Goal: Task Accomplishment & Management: Use online tool/utility

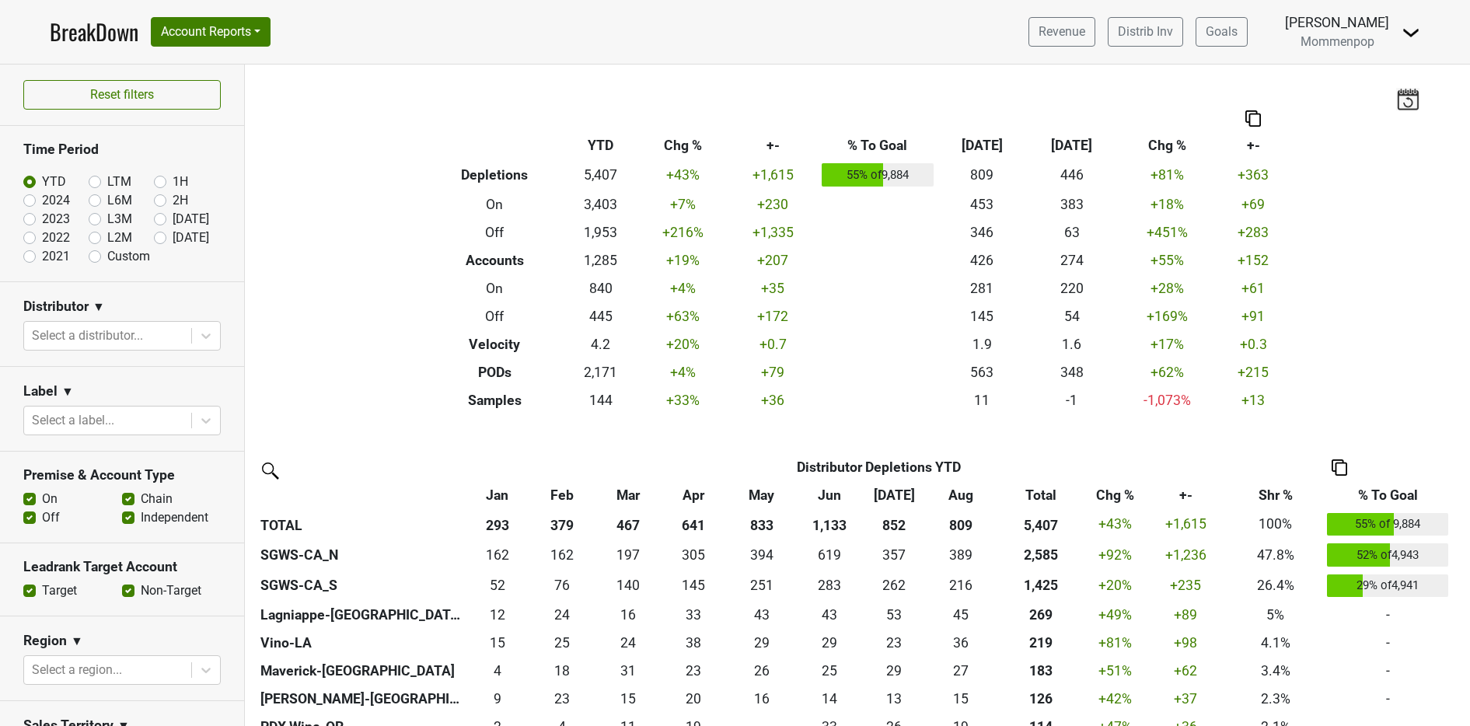
click at [1389, 33] on div "Revenue Distrib Inv Goals Anne Cameron Mommenpop Control Center Open Leadrank L…" at bounding box center [1218, 31] width 404 height 39
click at [1408, 32] on img at bounding box center [1410, 32] width 19 height 19
click at [1377, 106] on link "Logout" at bounding box center [1357, 112] width 123 height 25
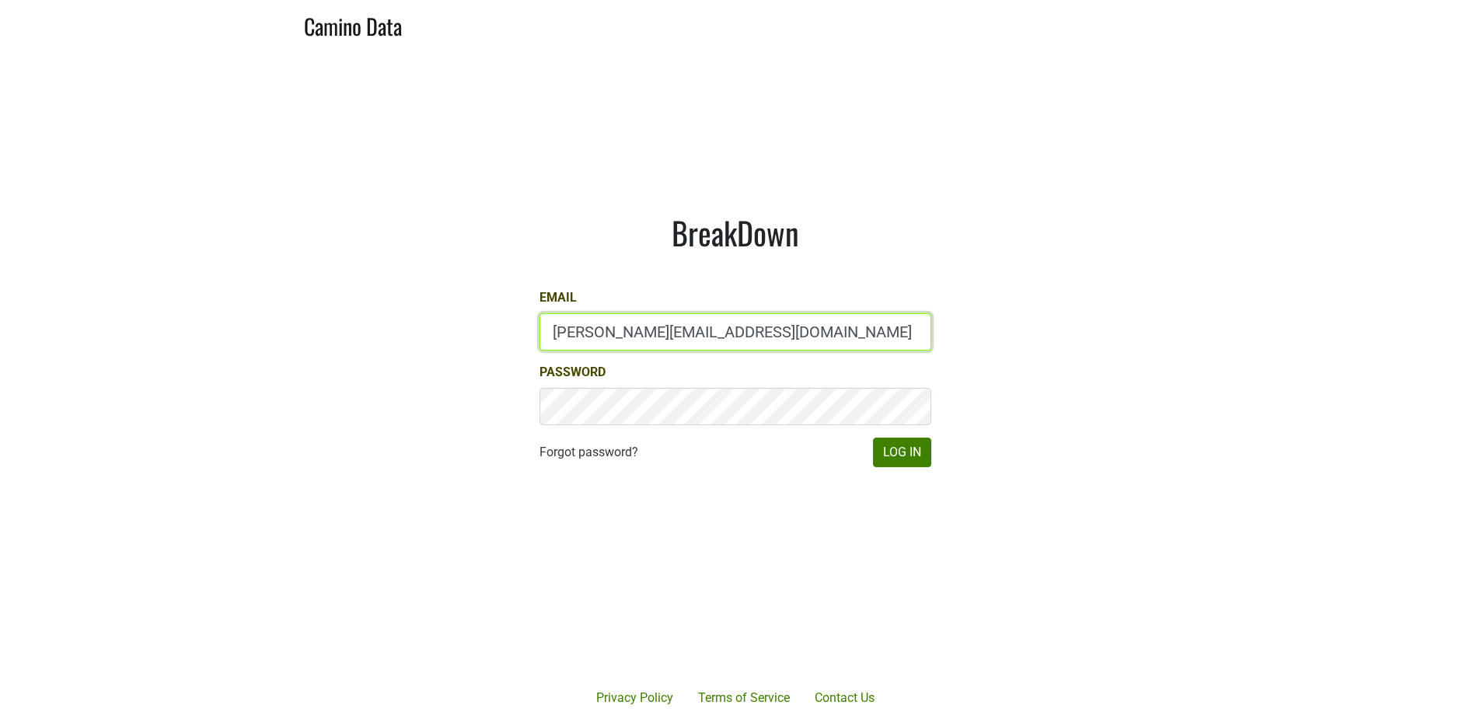
click at [671, 343] on input "[PERSON_NAME][EMAIL_ADDRESS][DOMAIN_NAME]" at bounding box center [735, 331] width 392 height 37
type input "sales@brickandmortarwines.com"
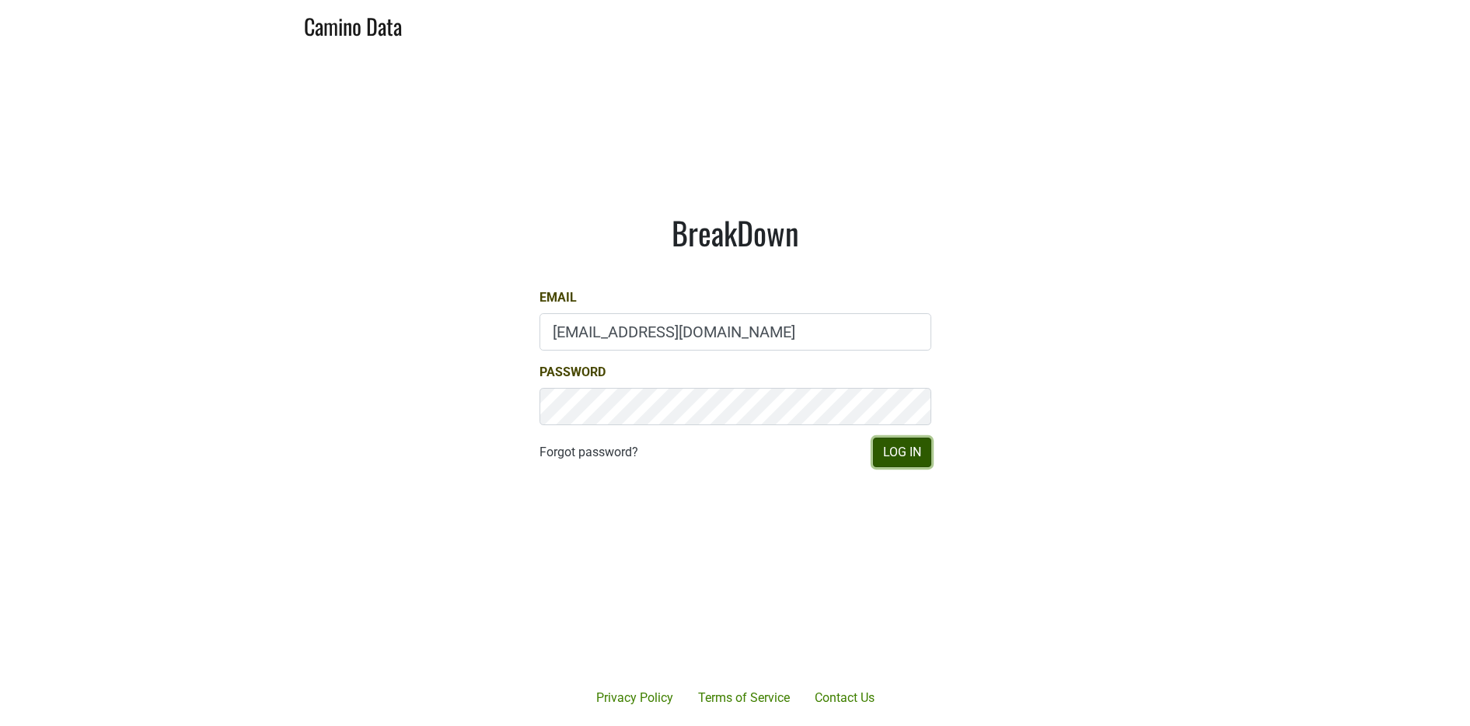
click at [902, 449] on button "Log In" at bounding box center [902, 453] width 58 height 30
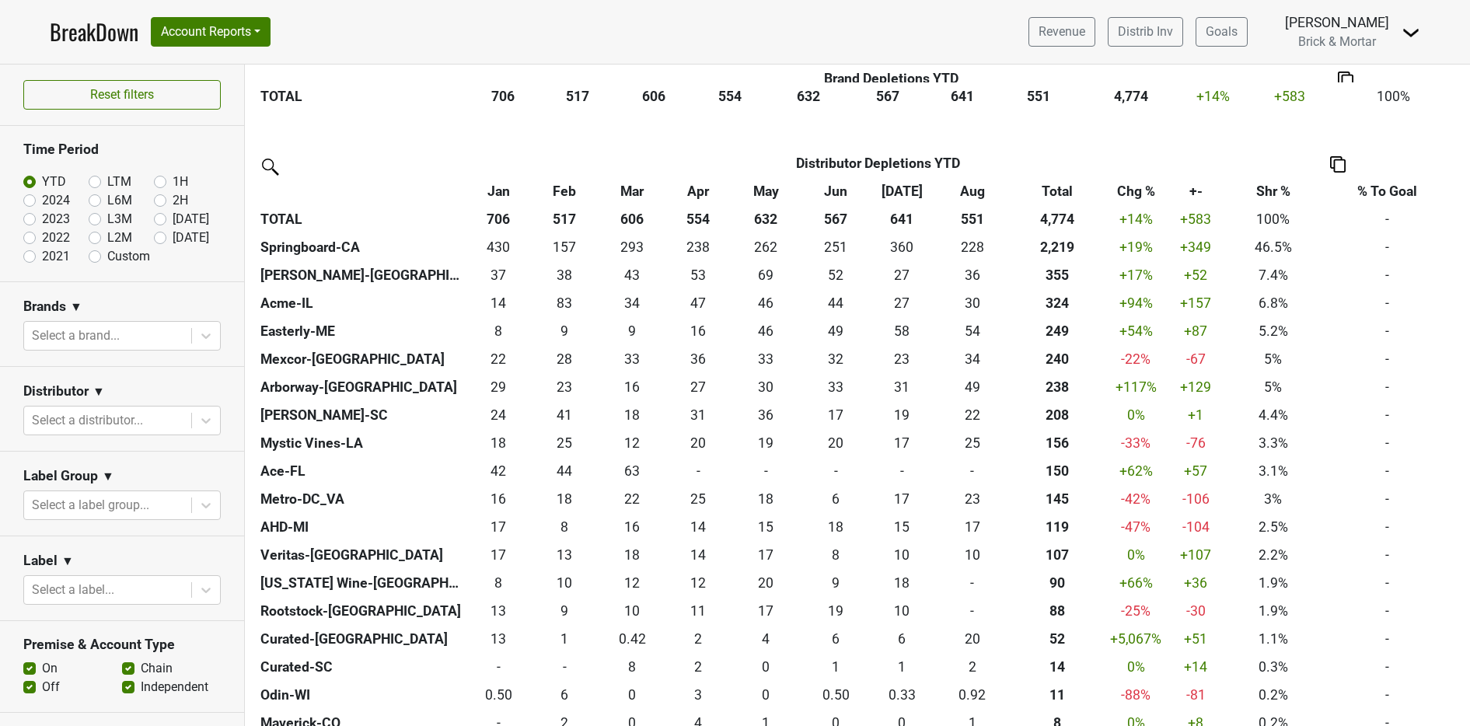
scroll to position [469, 0]
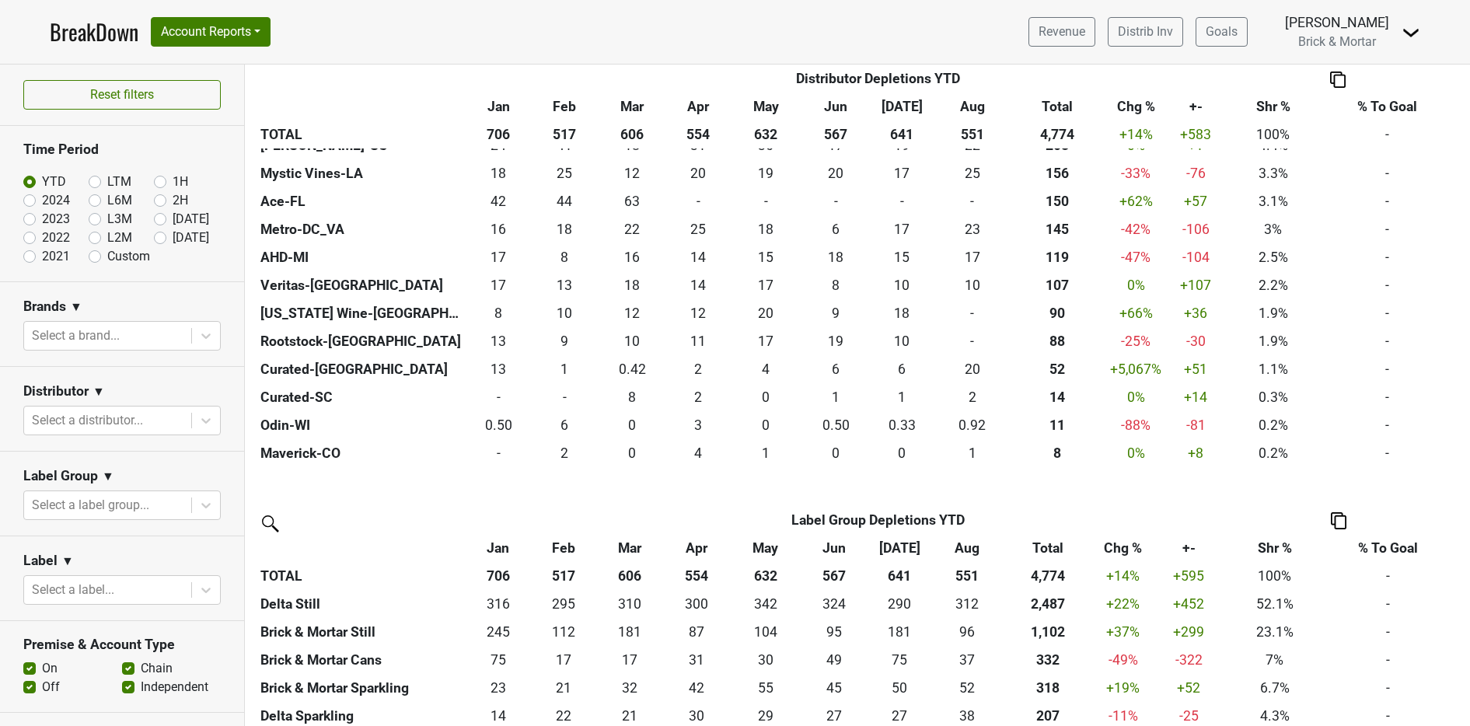
scroll to position [748, 0]
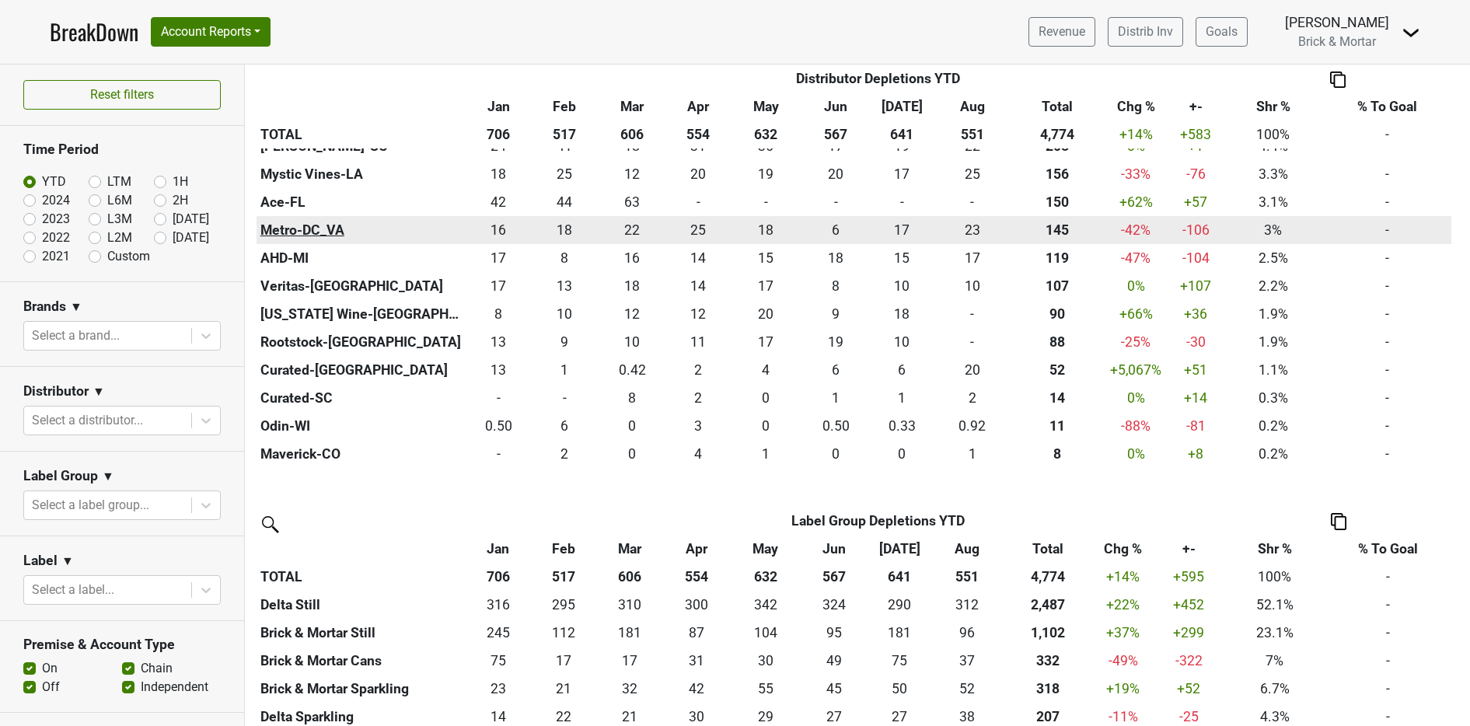
click at [321, 228] on th "Metro-DC_VA" at bounding box center [360, 230] width 209 height 28
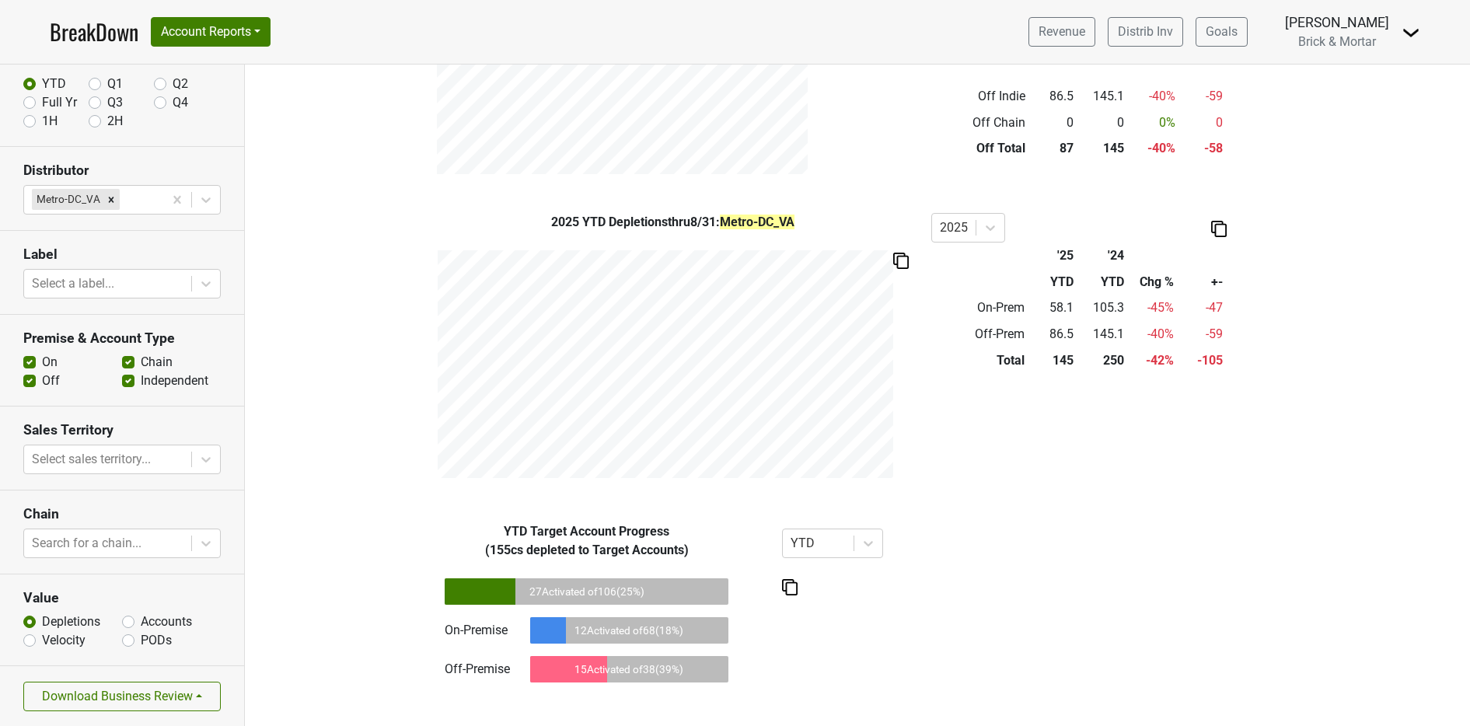
scroll to position [92, 0]
click at [148, 701] on button "Download Business Review" at bounding box center [121, 695] width 197 height 30
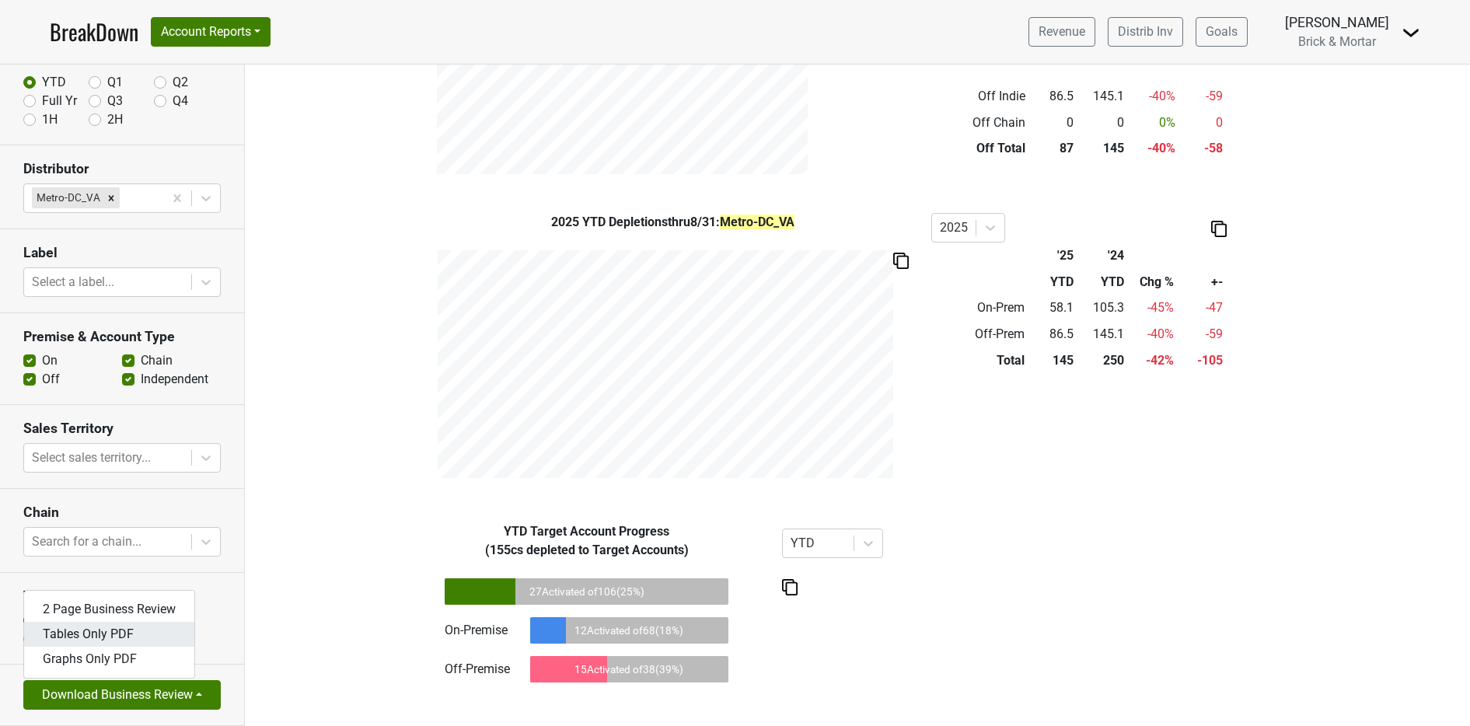
click at [130, 639] on link "Tables Only PDF" at bounding box center [109, 634] width 170 height 25
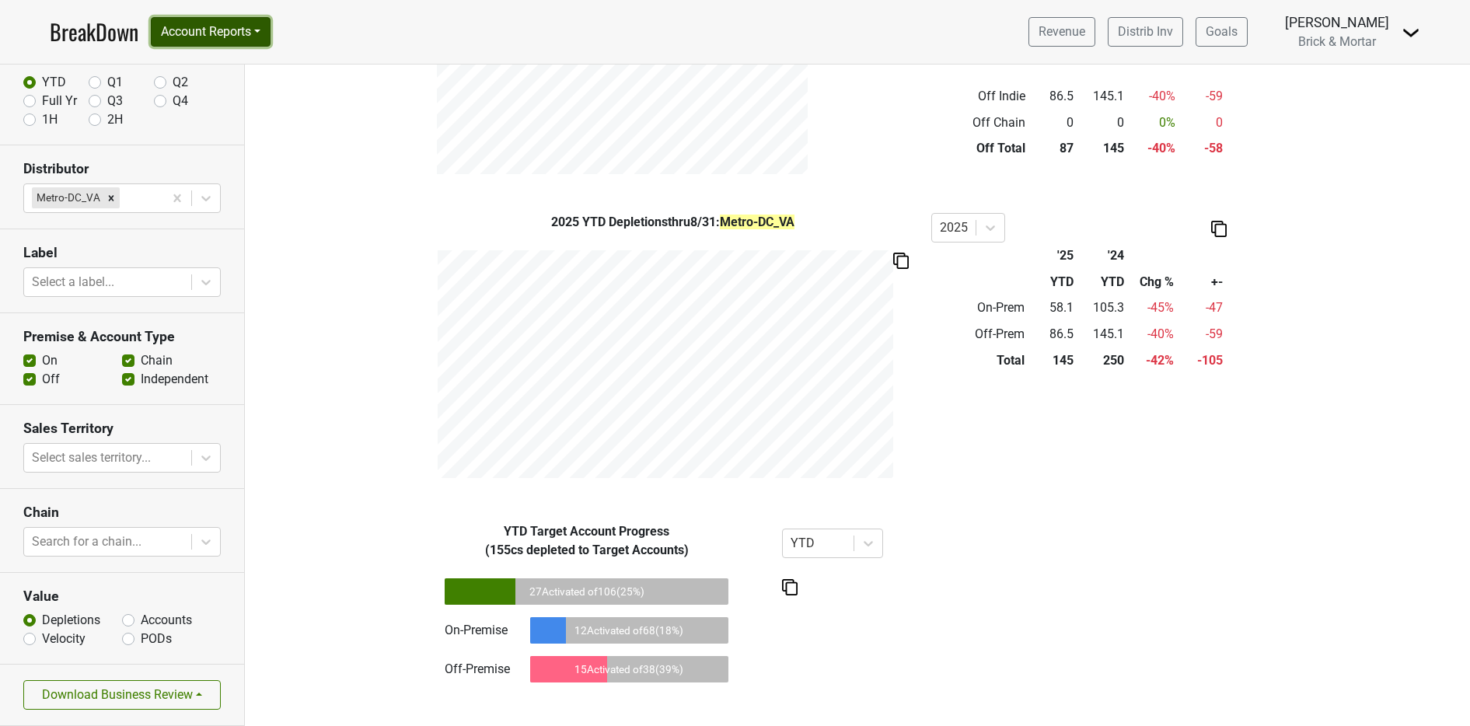
click at [196, 26] on button "Account Reports" at bounding box center [211, 32] width 120 height 30
click at [199, 63] on link "SuperRanker" at bounding box center [221, 67] width 138 height 25
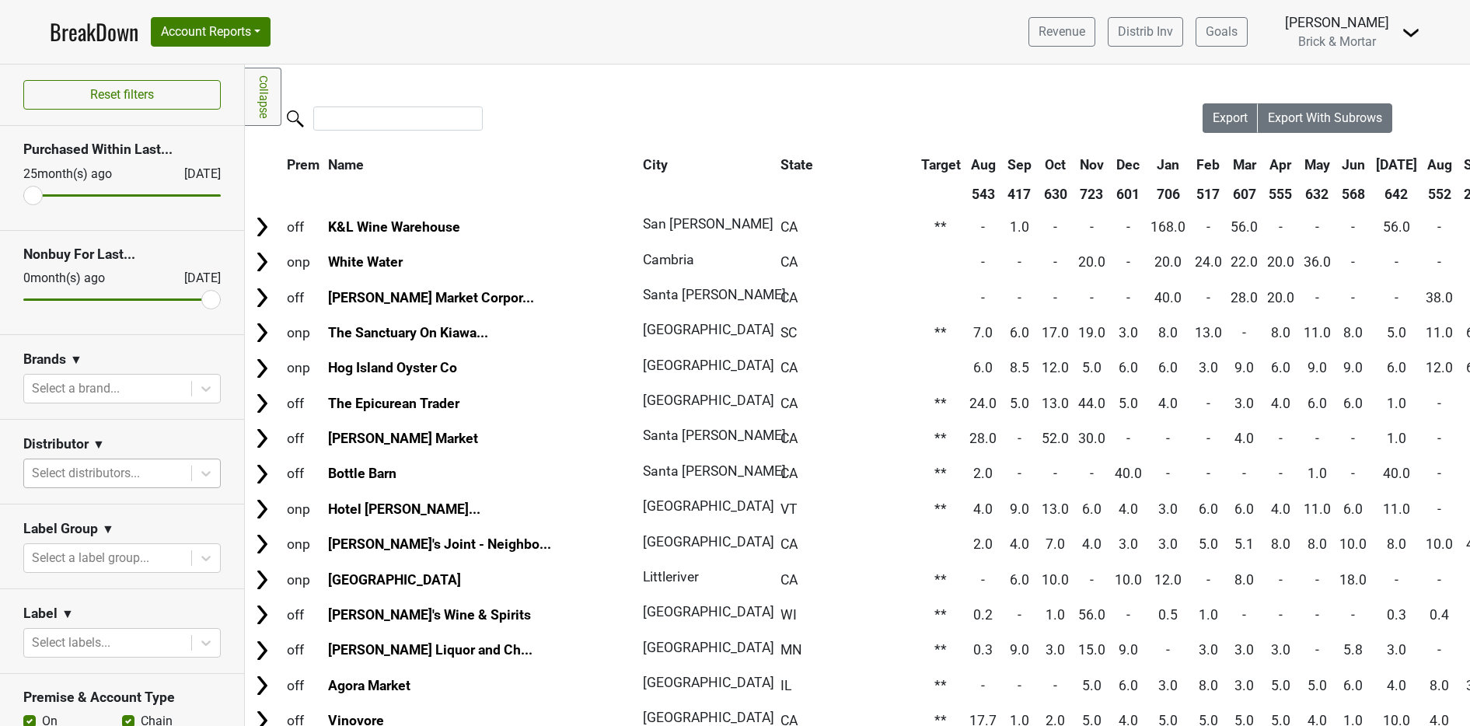
click at [103, 480] on div at bounding box center [108, 473] width 152 height 22
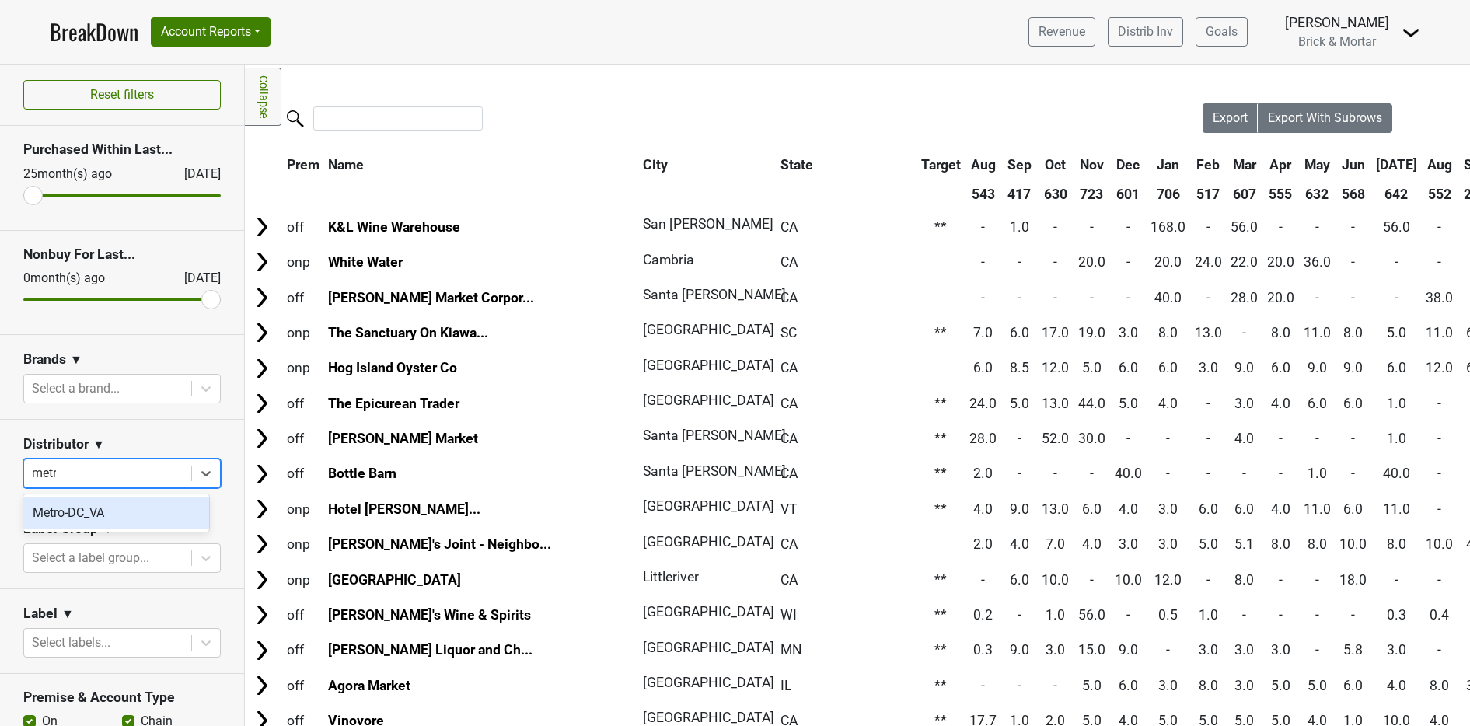
type input "metro"
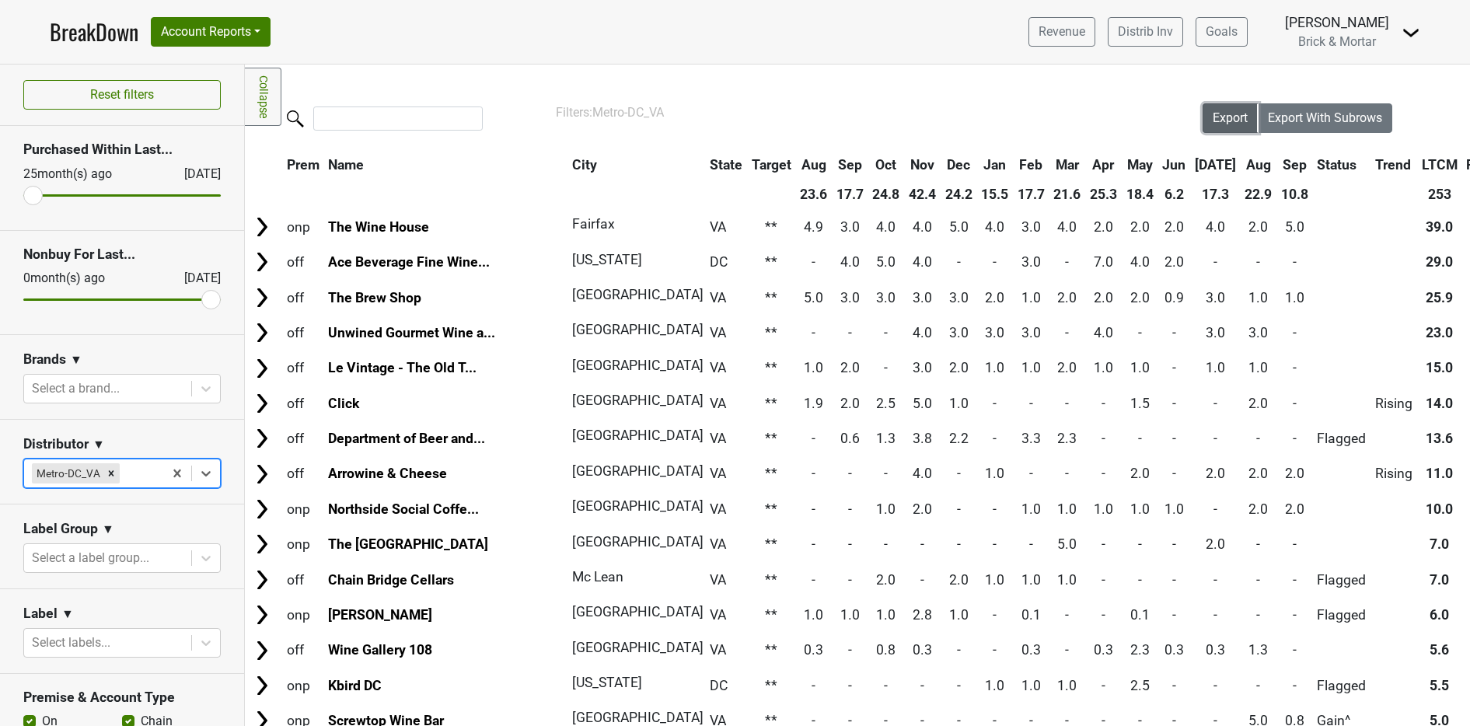
click at [1226, 125] on button "Export" at bounding box center [1230, 118] width 56 height 30
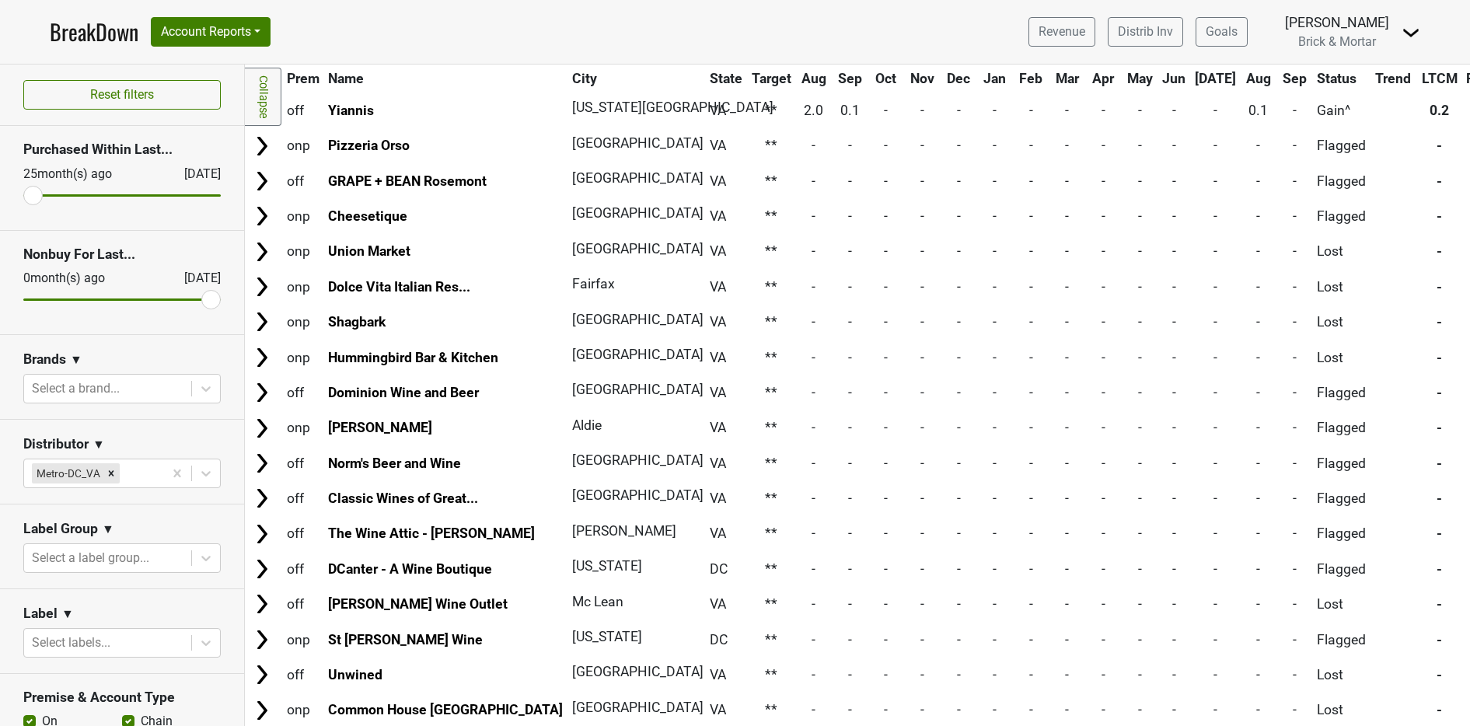
scroll to position [1216, 0]
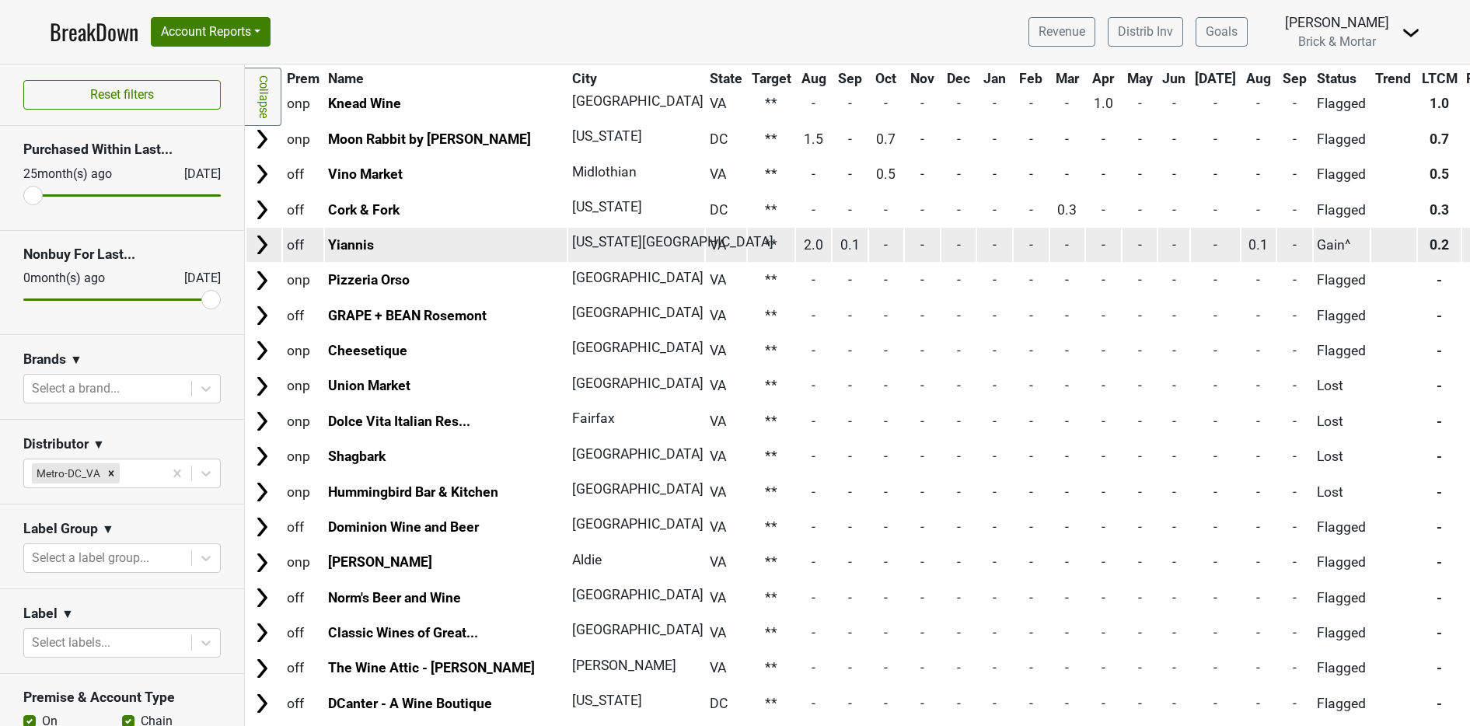
click at [268, 247] on img at bounding box center [261, 244] width 23 height 23
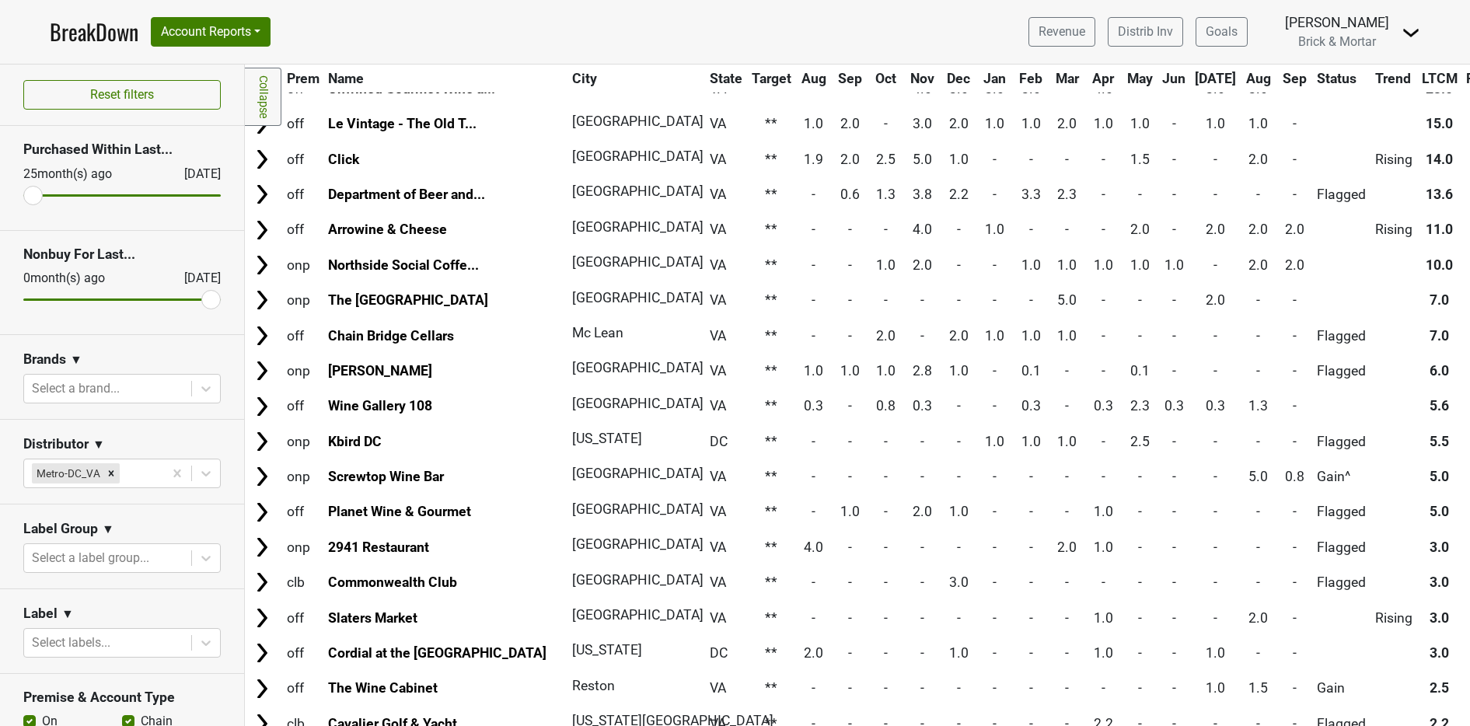
scroll to position [553, 0]
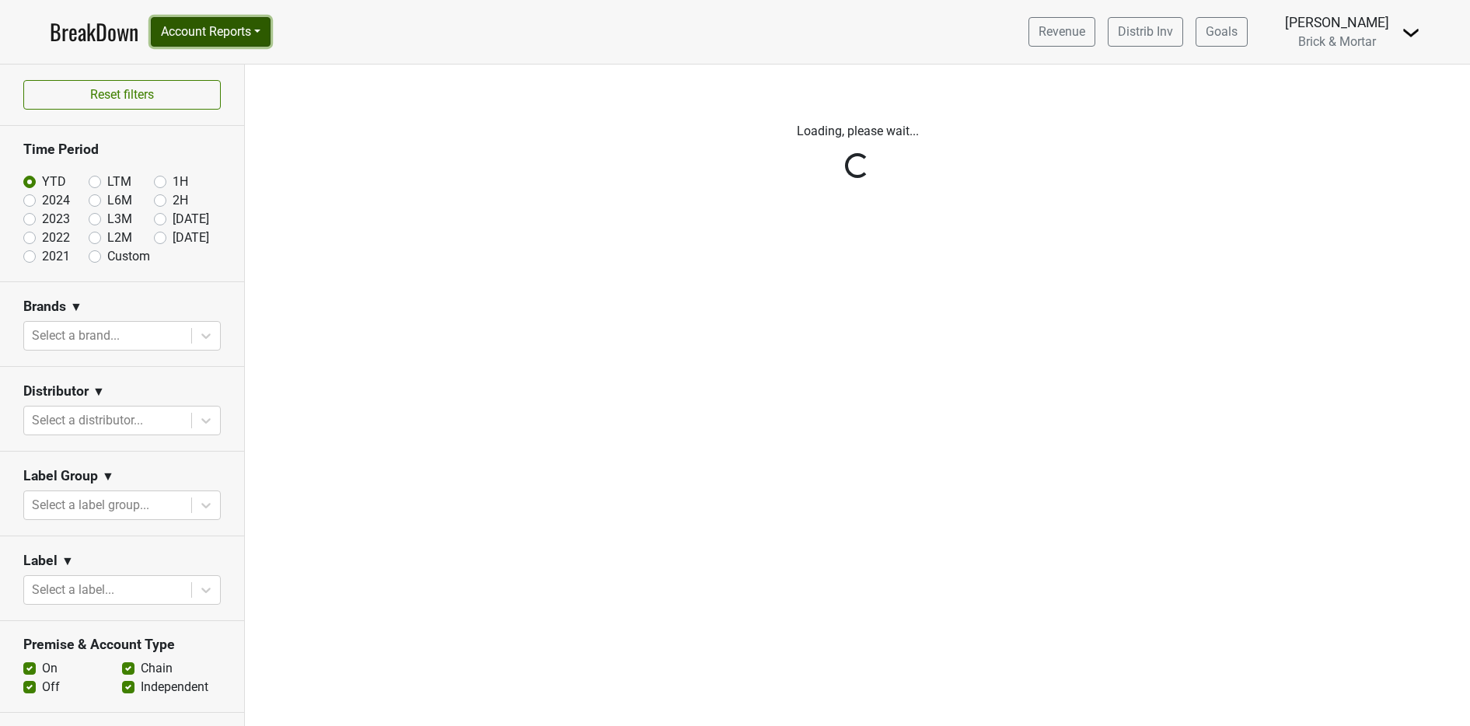
click at [242, 43] on button "Account Reports" at bounding box center [211, 32] width 120 height 30
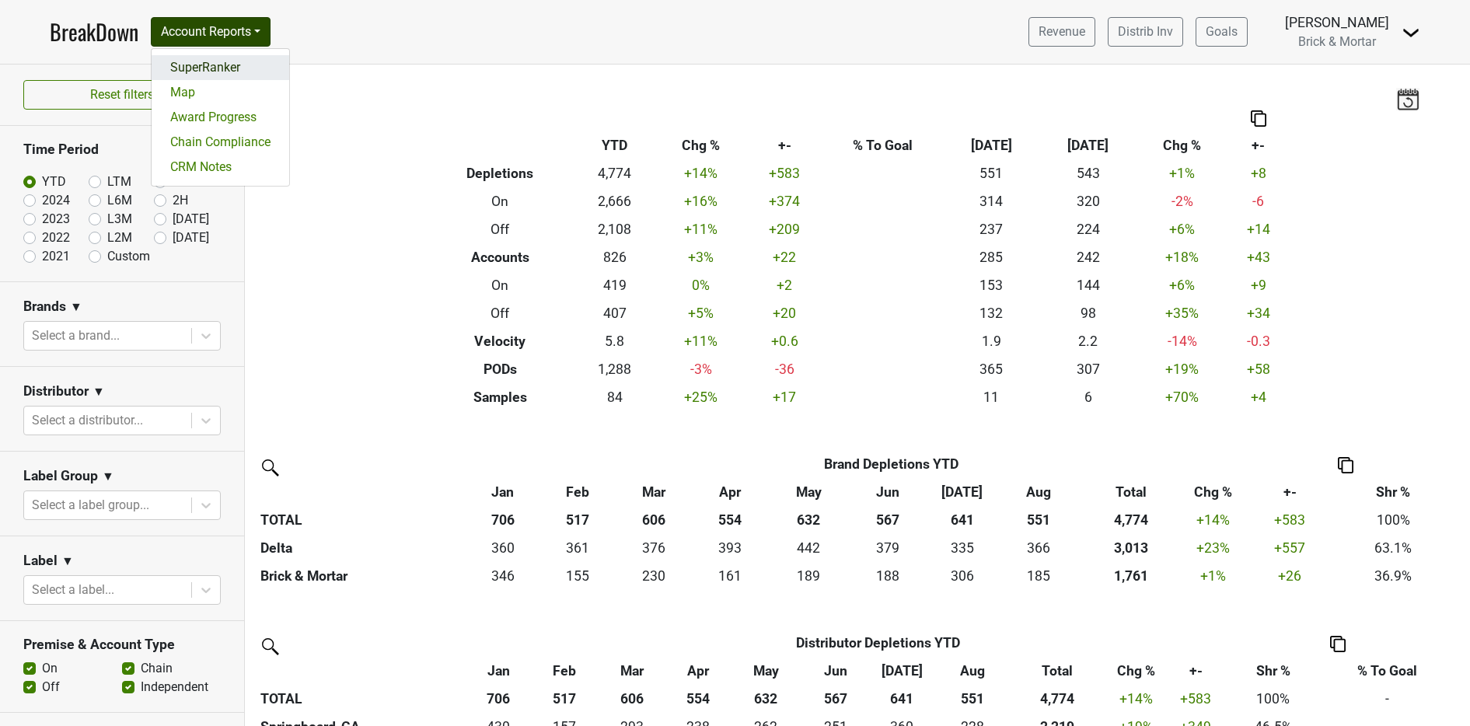
click at [239, 68] on link "SuperRanker" at bounding box center [221, 67] width 138 height 25
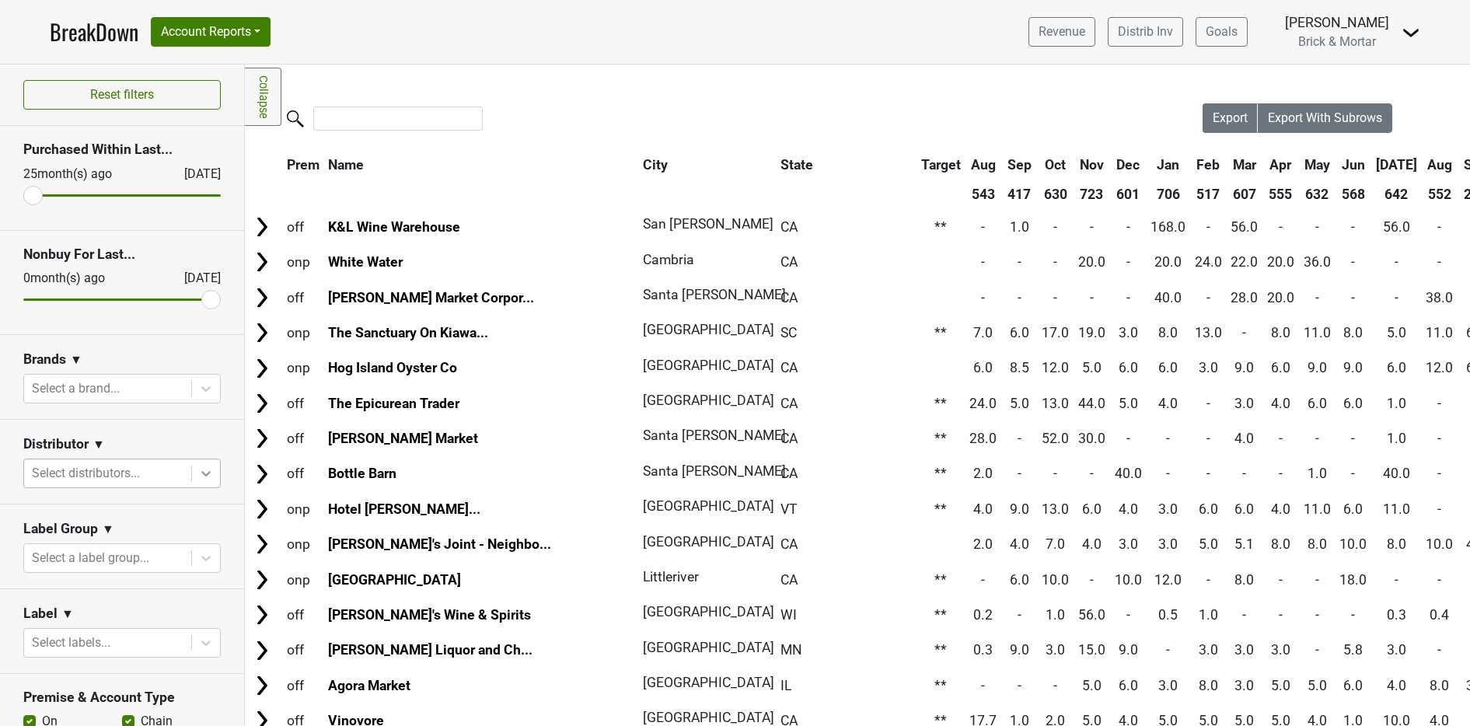
click at [198, 473] on icon at bounding box center [206, 474] width 16 height 16
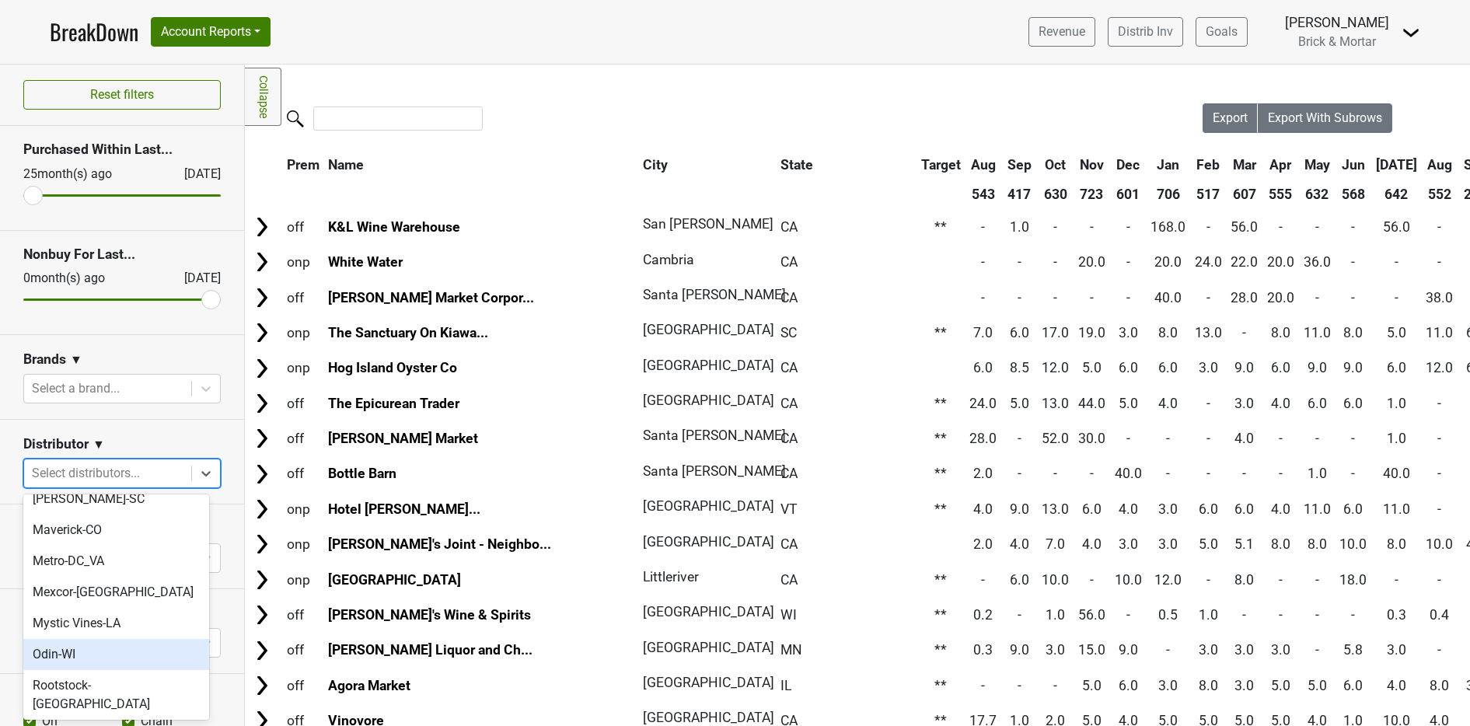
scroll to position [298, 0]
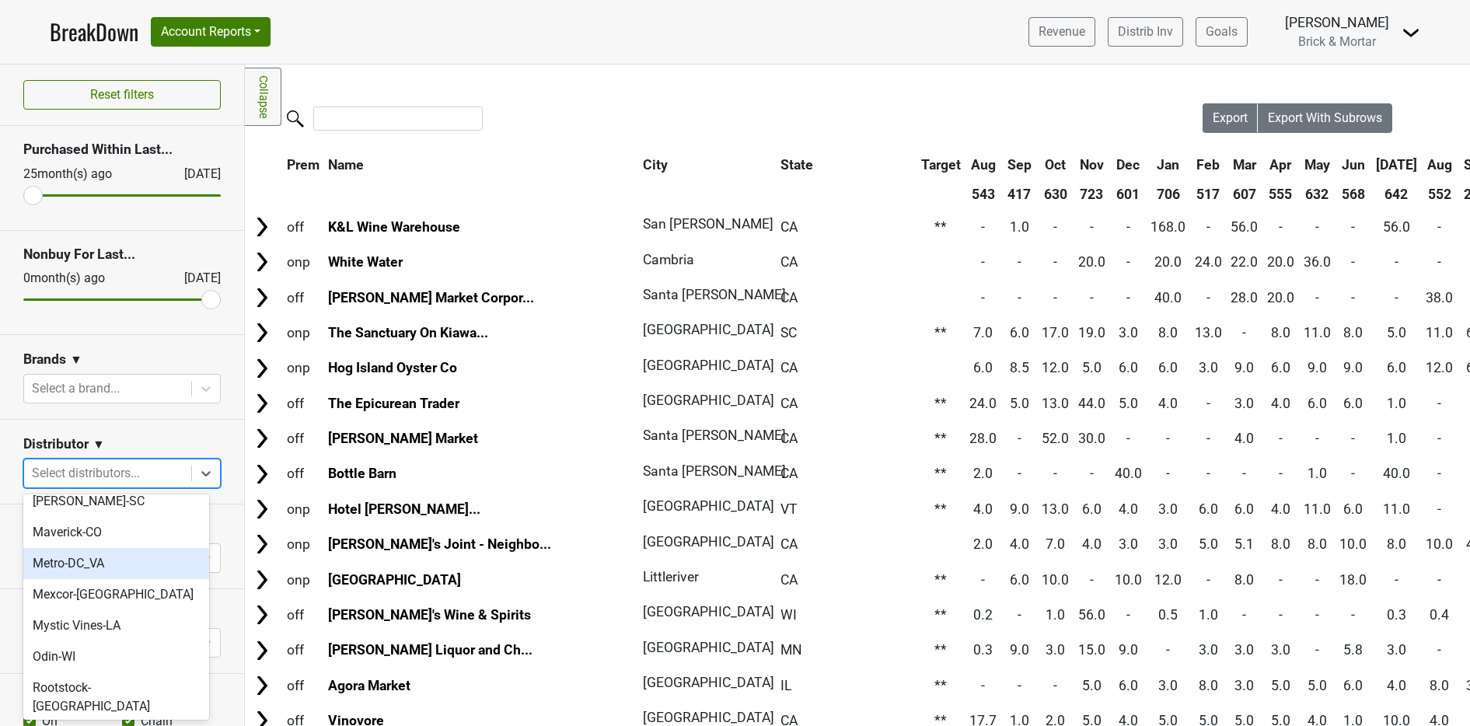
click at [92, 548] on div "Metro-DC_VA" at bounding box center [116, 563] width 186 height 31
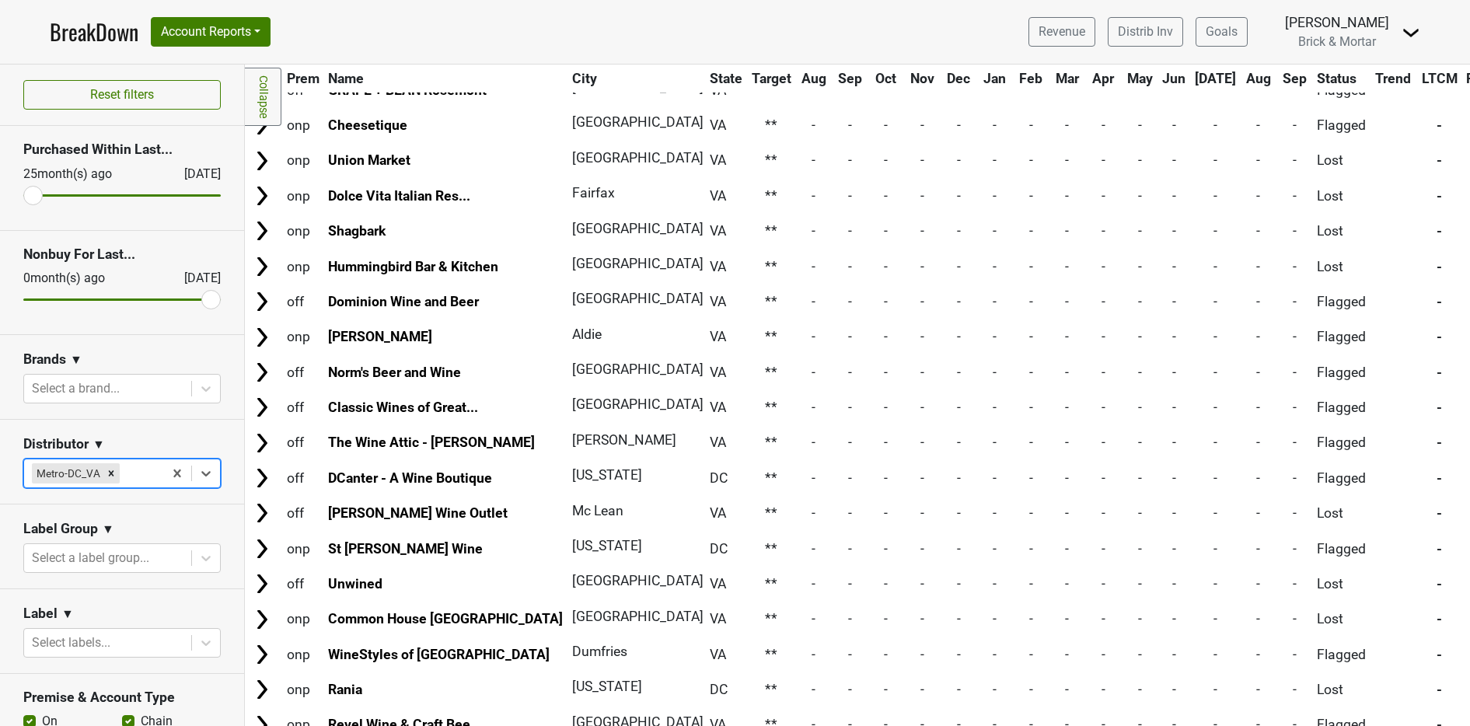
scroll to position [1626, 0]
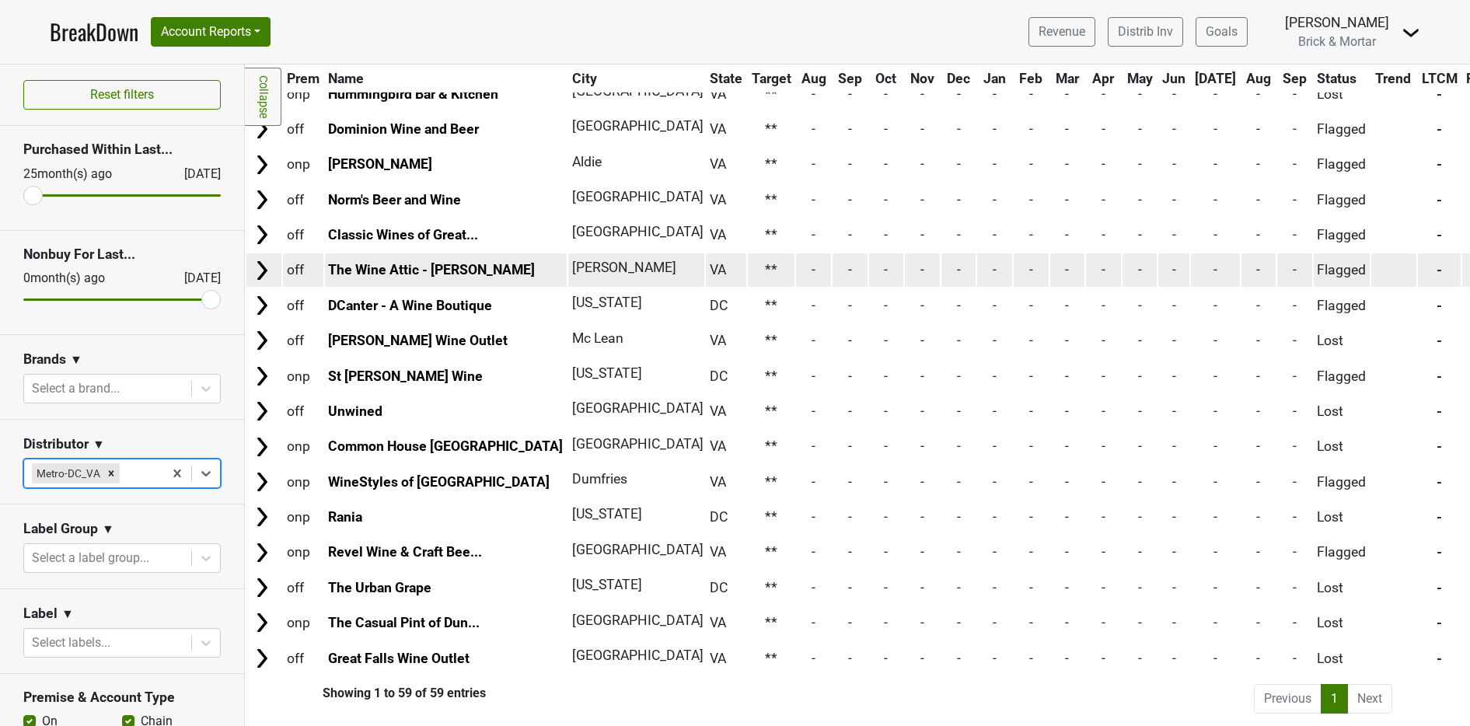
click at [268, 259] on img at bounding box center [261, 270] width 23 height 23
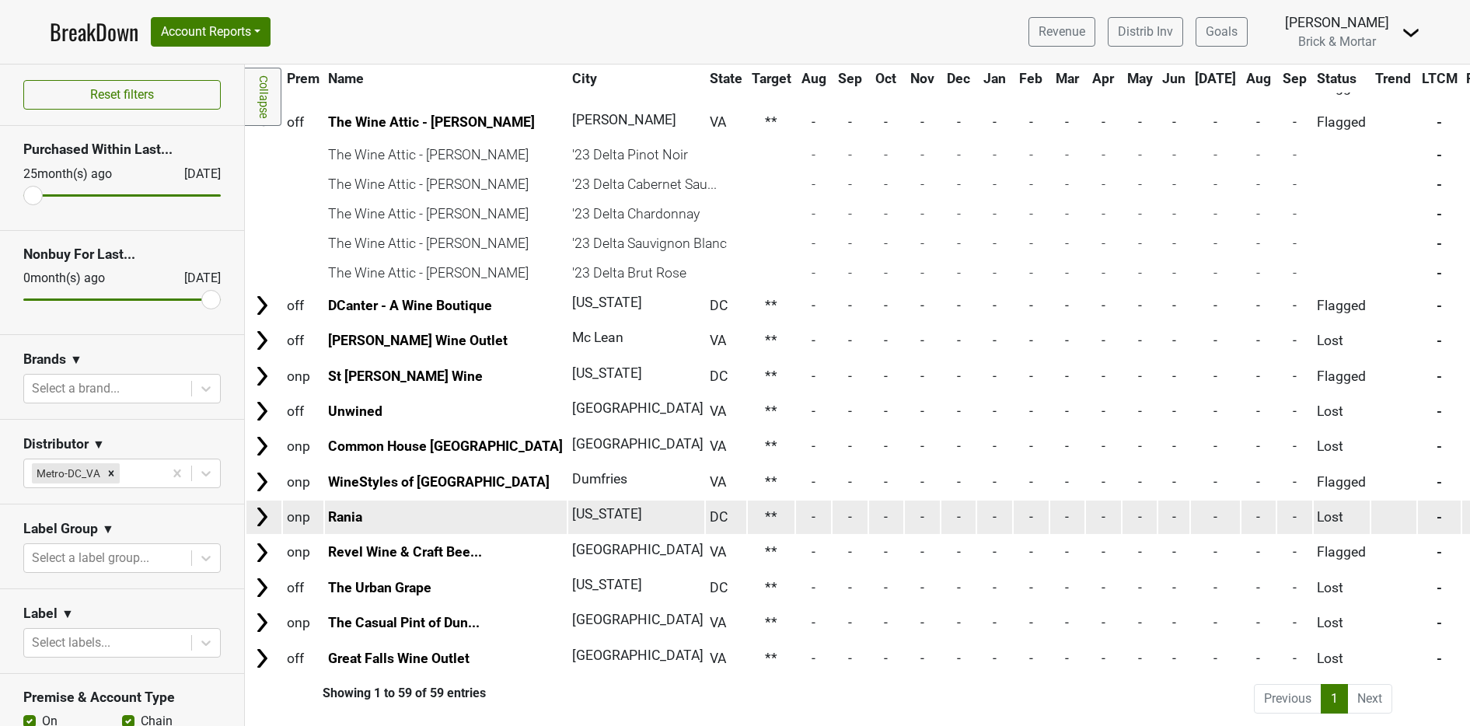
scroll to position [1522, 0]
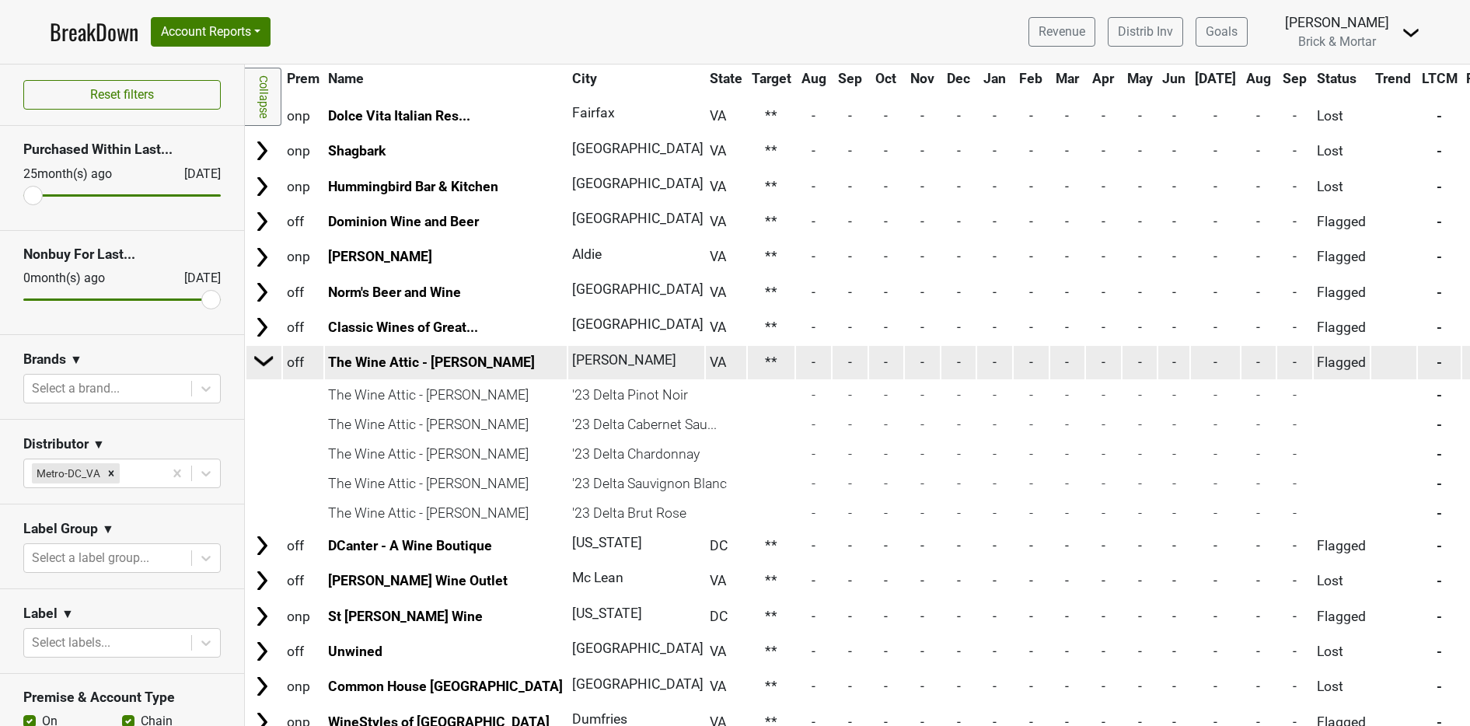
click at [260, 372] on img at bounding box center [264, 360] width 23 height 23
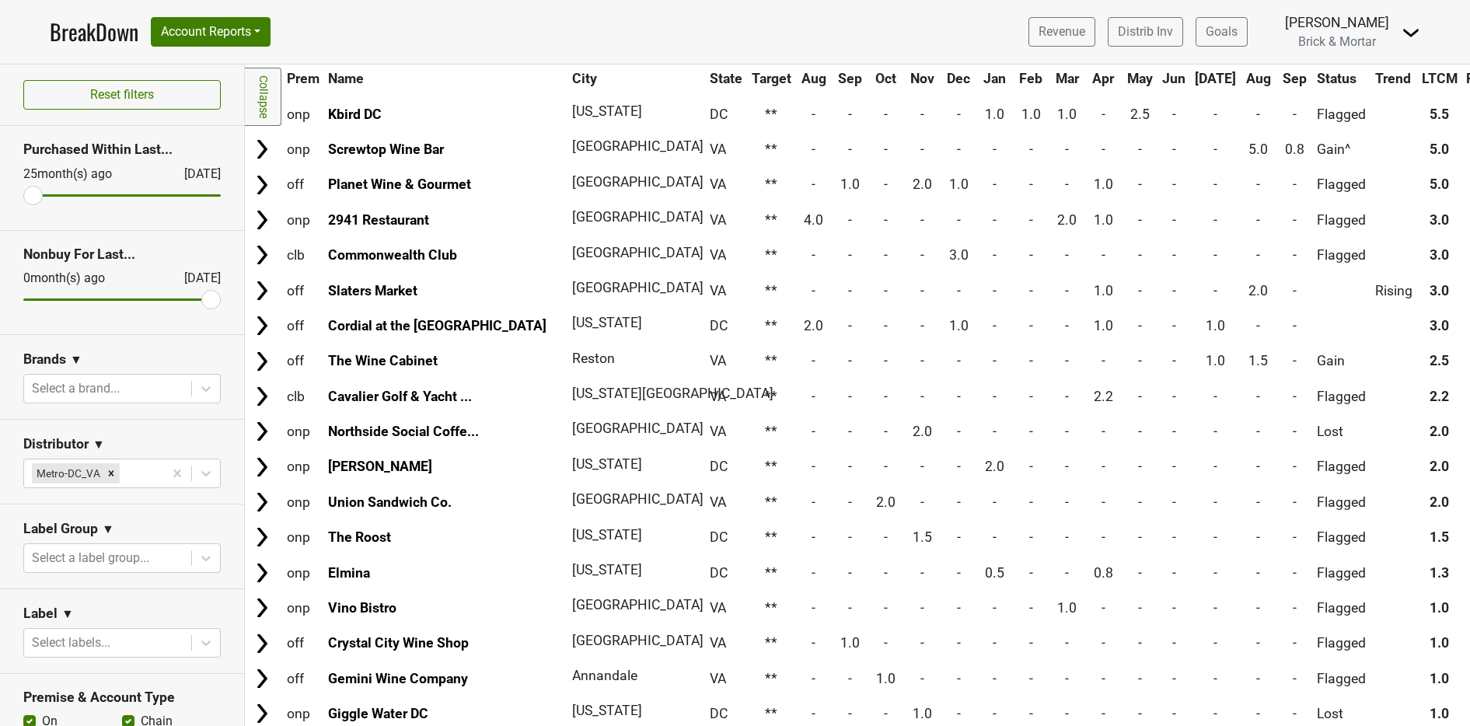
scroll to position [569, 0]
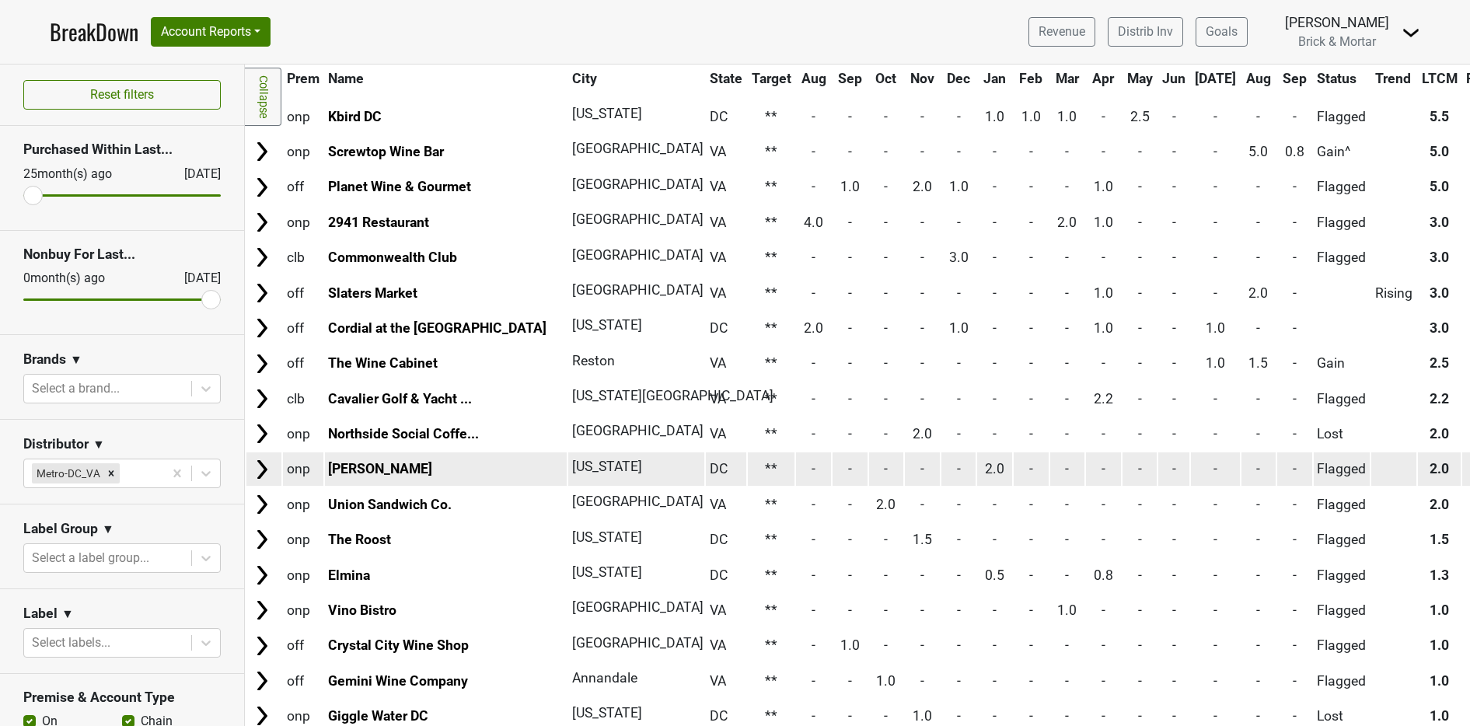
click at [263, 465] on img at bounding box center [261, 469] width 23 height 23
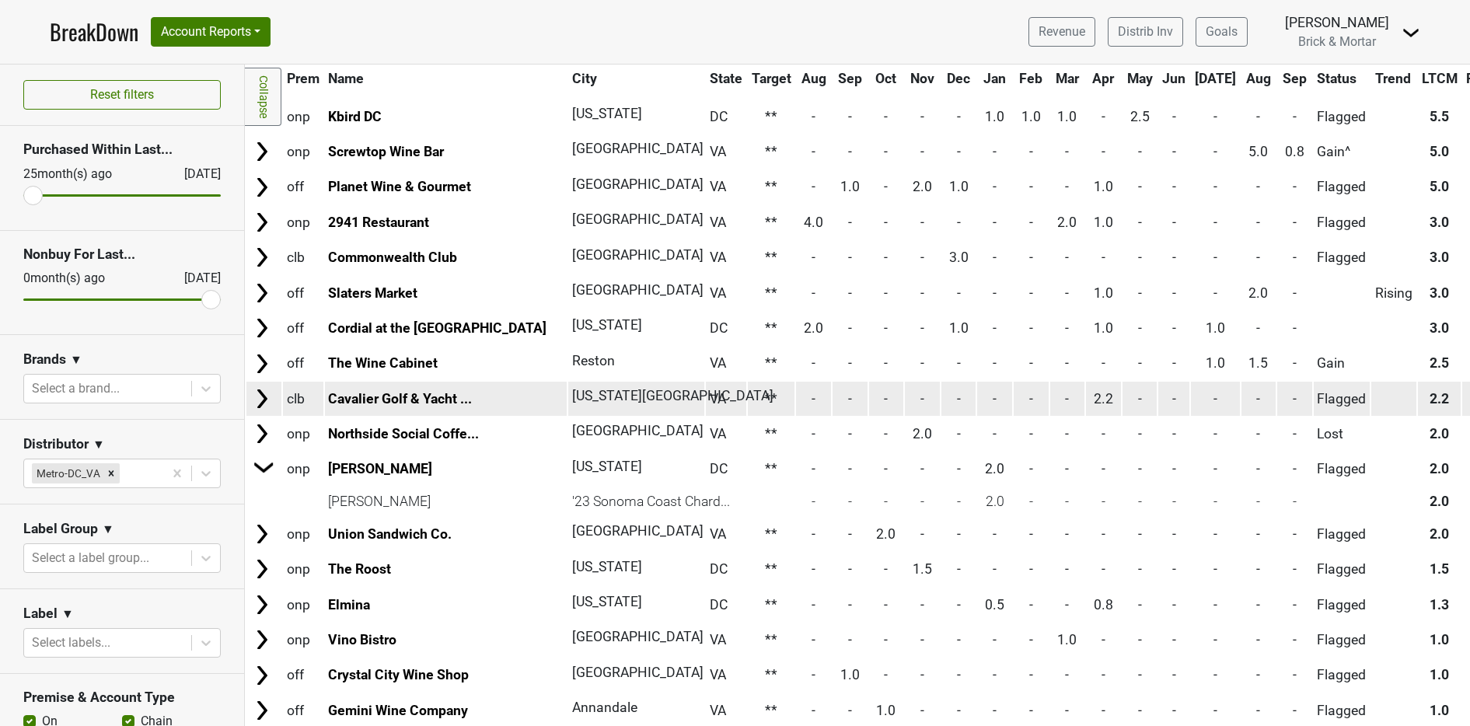
click at [265, 400] on img at bounding box center [261, 398] width 23 height 23
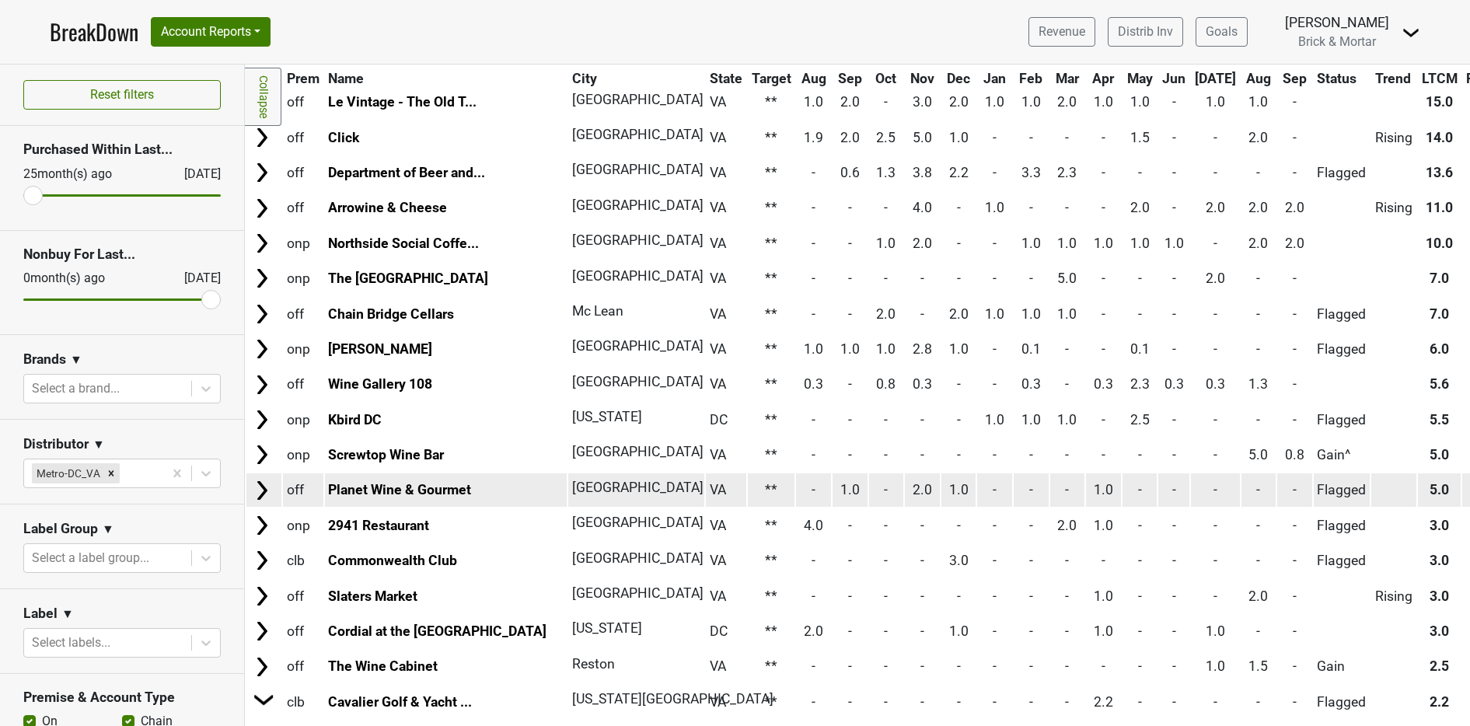
scroll to position [100, 0]
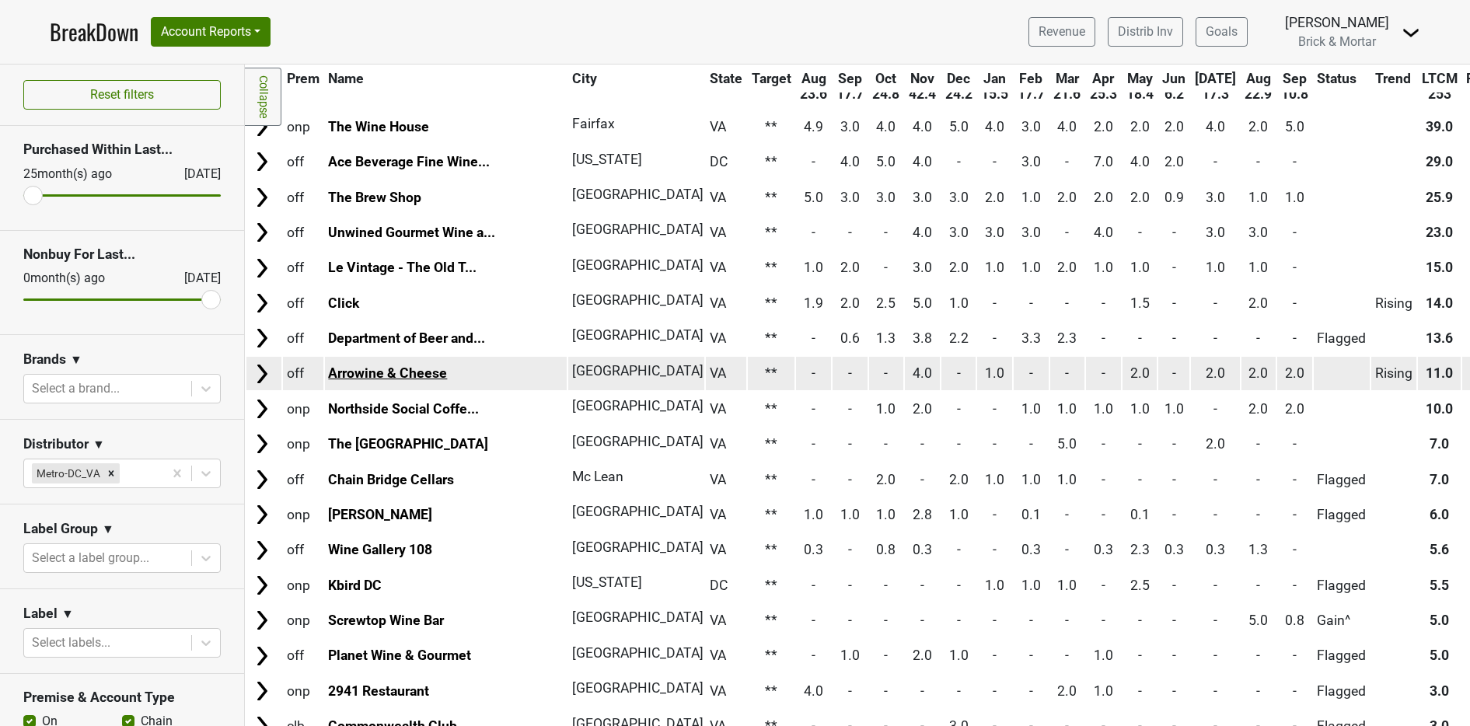
click at [406, 375] on link "Arrowine & Cheese" at bounding box center [387, 373] width 119 height 16
click at [262, 373] on img at bounding box center [261, 373] width 23 height 23
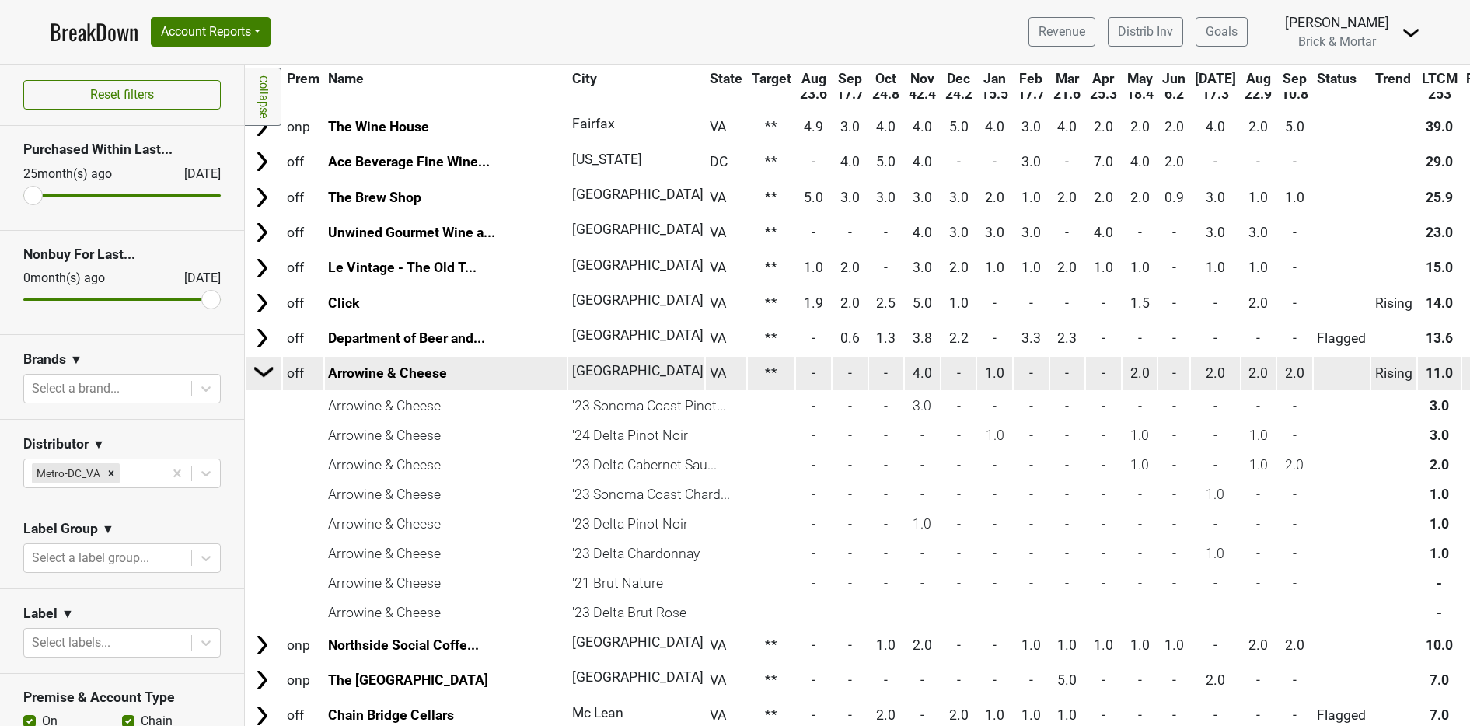
click at [262, 373] on img at bounding box center [264, 371] width 23 height 23
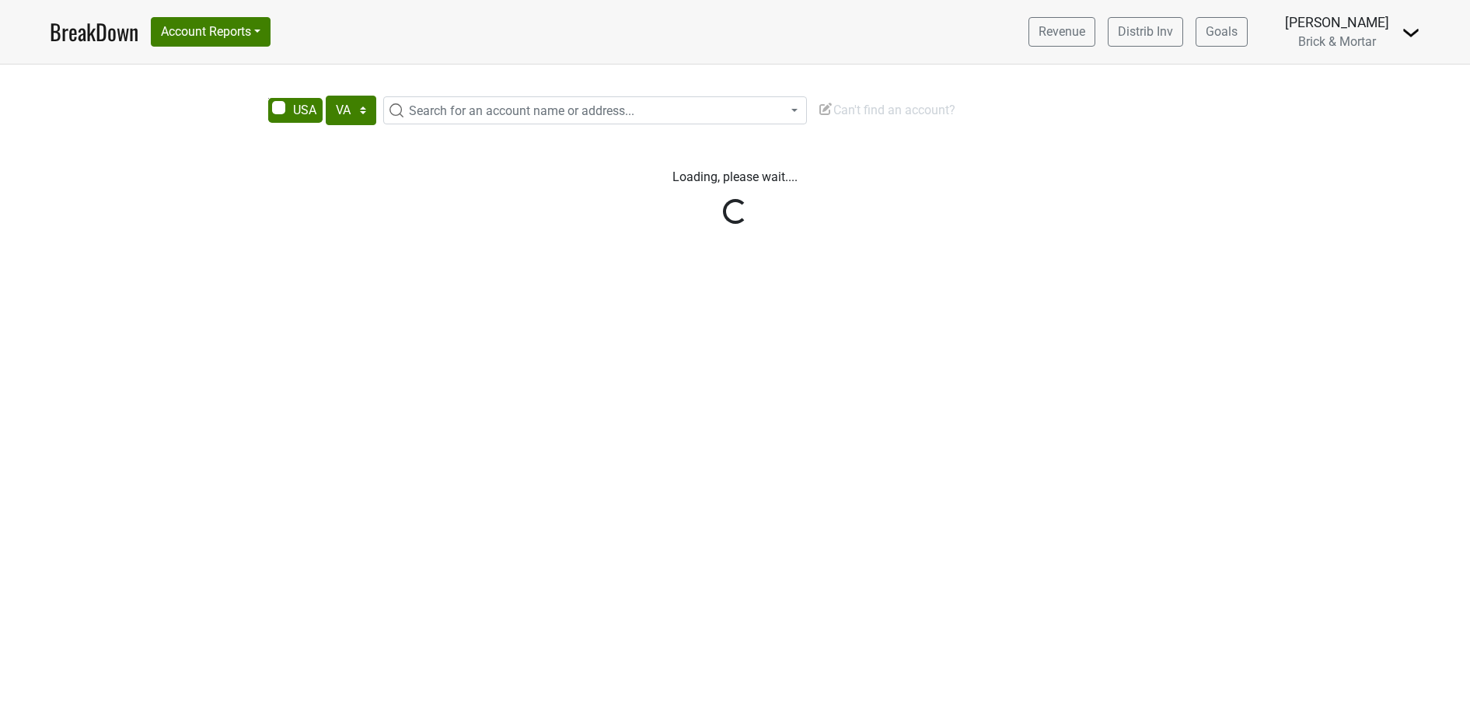
select select "VA"
